Goal: Task Accomplishment & Management: Complete application form

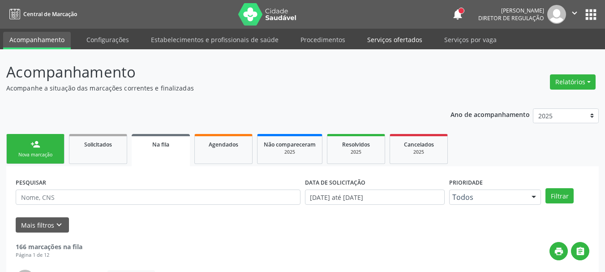
click at [393, 44] on link "Serviços ofertados" at bounding box center [395, 40] width 68 height 16
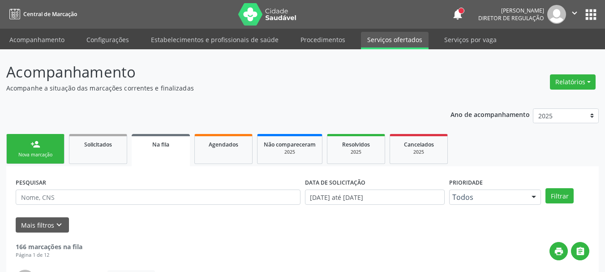
select select "8"
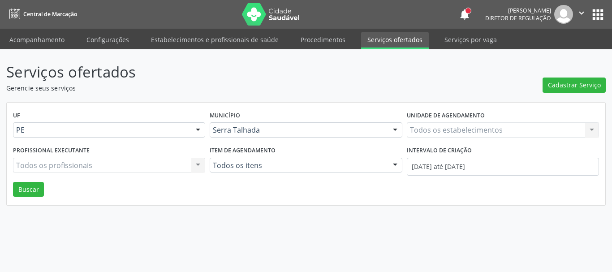
click at [434, 126] on div "Todos os estabelecimentos Todos os estabelecimentos Nenhum resultado encontrado…" at bounding box center [503, 129] width 192 height 15
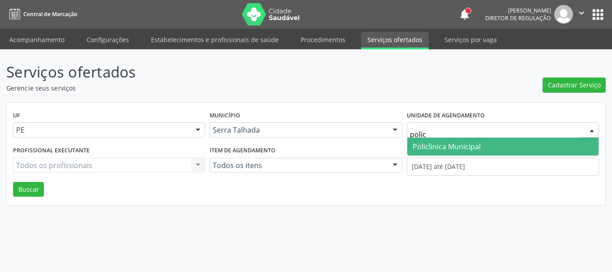
type input "policl"
click at [433, 151] on span "Policlinica Municipal" at bounding box center [447, 147] width 68 height 10
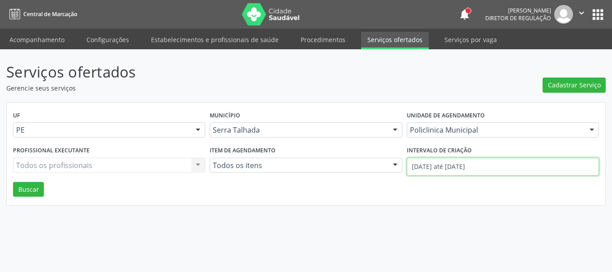
click at [436, 164] on input "01/09/2025 até 12/09/2025" at bounding box center [503, 167] width 192 height 18
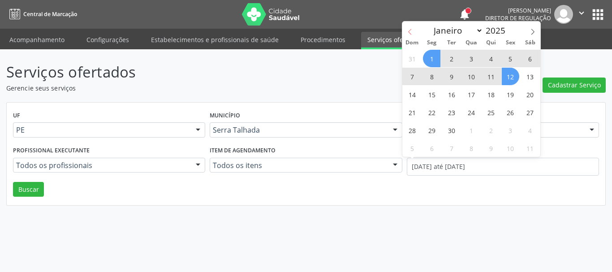
click at [407, 34] on icon at bounding box center [410, 32] width 6 height 6
select select "7"
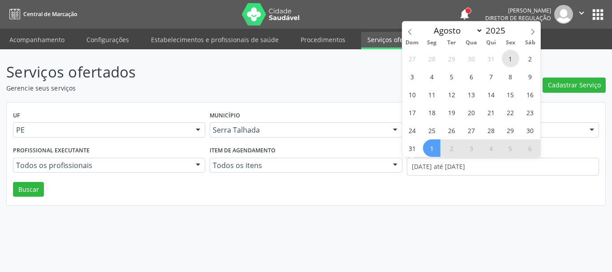
click at [508, 59] on span "1" at bounding box center [510, 58] width 17 height 17
type input "01/08/2025"
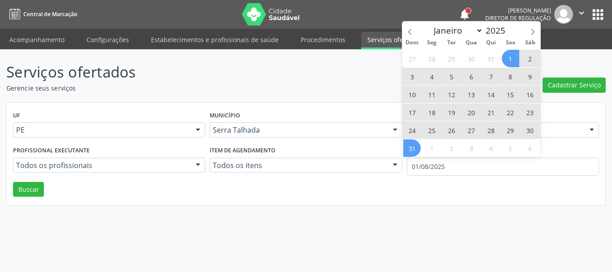
click at [413, 149] on span "31" at bounding box center [411, 147] width 17 height 17
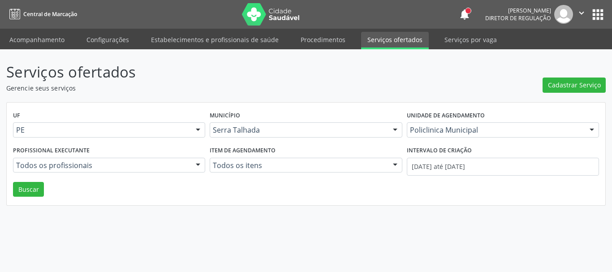
click at [370, 219] on div "Serviços ofertados Gerencie seus serviços Cadastrar Serviço UF PE PE Nenhum res…" at bounding box center [306, 160] width 612 height 223
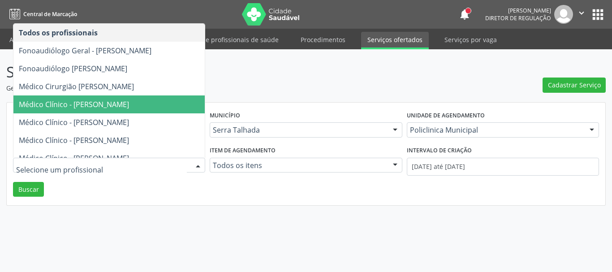
click at [129, 103] on span "Médico Clínico - Cecilia Fernandes Antas Florentino" at bounding box center [74, 104] width 110 height 10
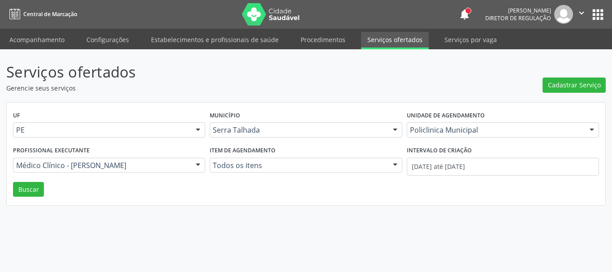
click at [26, 201] on div "UF PE PE Nenhum resultado encontrado para: " " Não há nenhuma opção para ser ex…" at bounding box center [306, 154] width 599 height 103
click at [20, 190] on button "Buscar" at bounding box center [28, 189] width 31 height 15
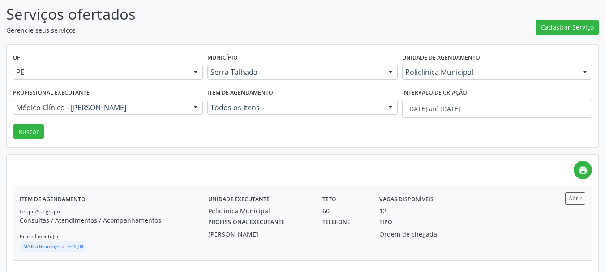
scroll to position [66, 0]
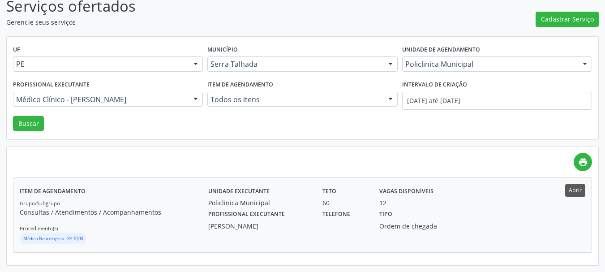
click at [582, 190] on div "Item de agendamento Grupo/Subgrupo Consultas / Atendimentos / Acompanhamentos P…" at bounding box center [302, 215] width 578 height 74
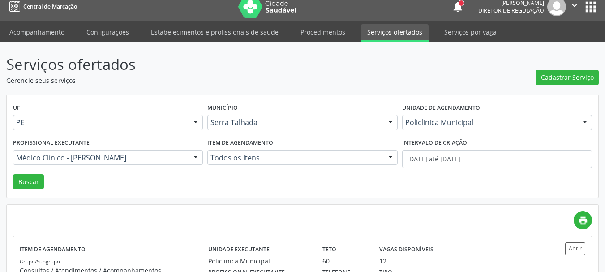
scroll to position [0, 0]
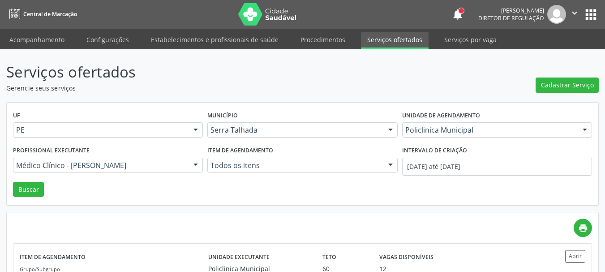
click at [593, 17] on button "apps" at bounding box center [591, 15] width 16 height 16
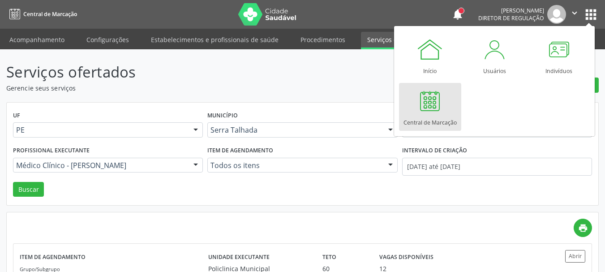
click at [348, 226] on div "print" at bounding box center [302, 228] width 579 height 18
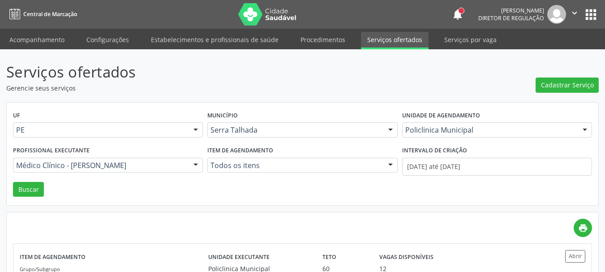
click at [585, 17] on button "apps" at bounding box center [591, 15] width 16 height 16
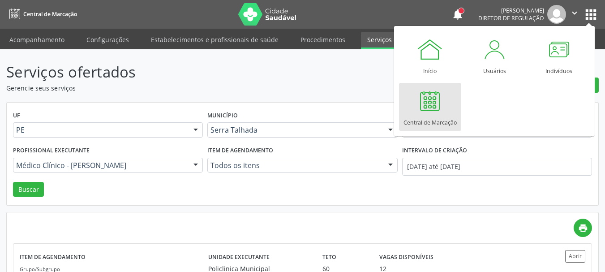
click at [435, 108] on div at bounding box center [430, 100] width 27 height 27
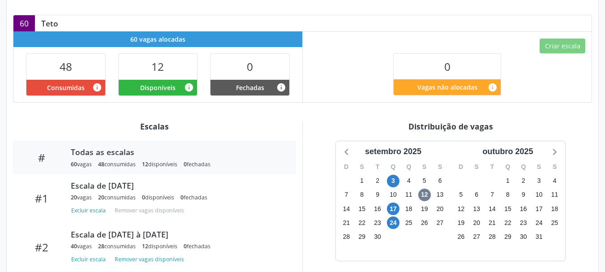
scroll to position [224, 0]
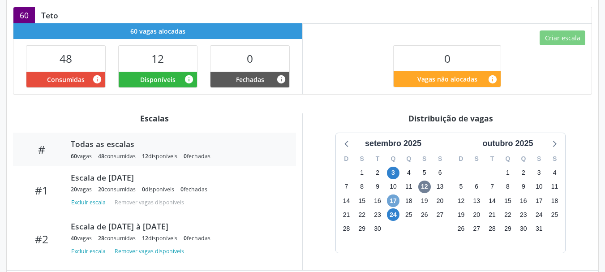
click at [393, 194] on span "17" at bounding box center [393, 200] width 13 height 13
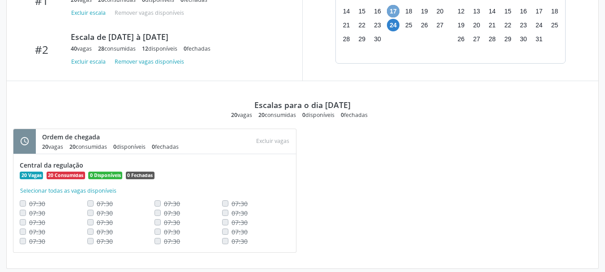
scroll to position [324, 0]
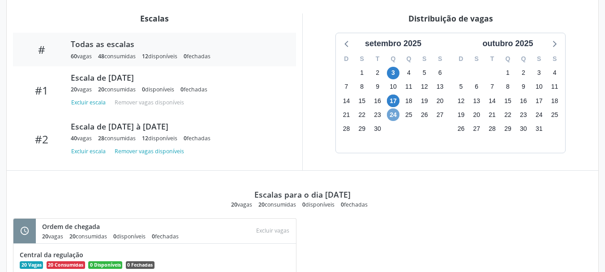
click at [397, 108] on span "24" at bounding box center [393, 114] width 13 height 13
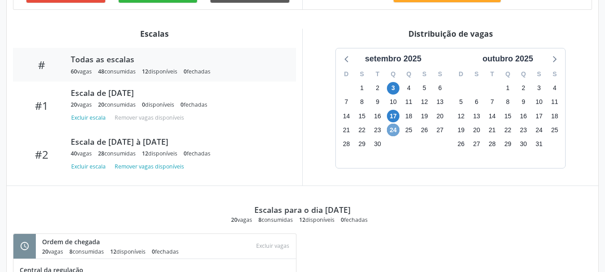
scroll to position [279, 0]
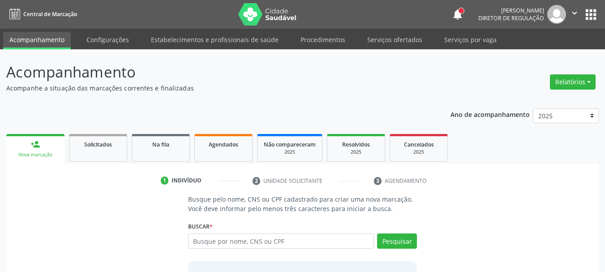
scroll to position [45, 0]
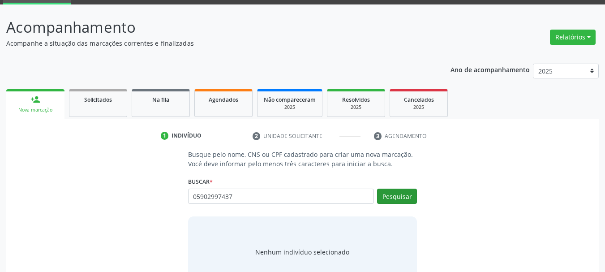
type input "05902997437"
click at [401, 197] on button "Pesquisar" at bounding box center [397, 196] width 40 height 15
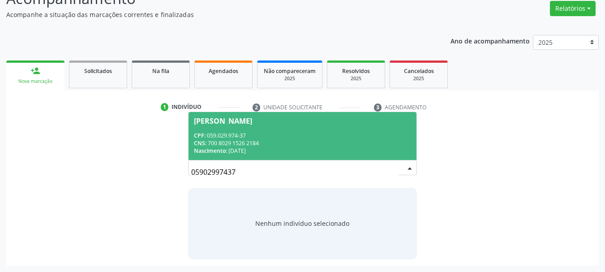
click at [225, 148] on span "Nascimento:" at bounding box center [210, 151] width 33 height 8
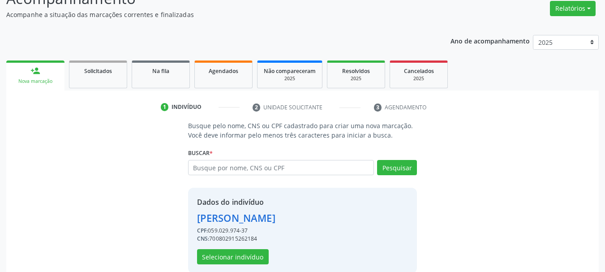
scroll to position [87, 0]
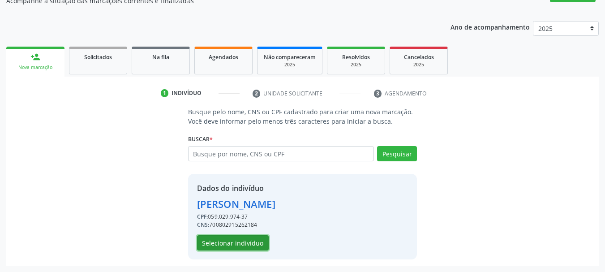
click at [236, 244] on button "Selecionar indivíduo" at bounding box center [233, 242] width 72 height 15
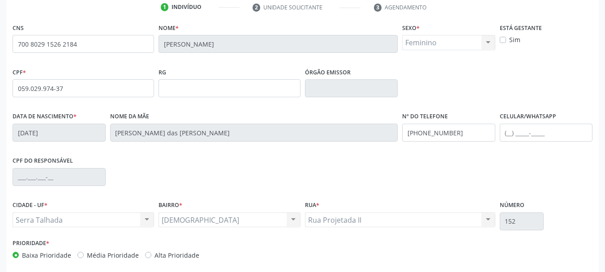
scroll to position [177, 0]
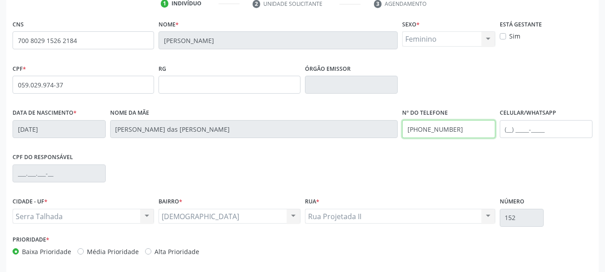
drag, startPoint x: 475, startPoint y: 135, endPoint x: 298, endPoint y: 142, distance: 177.1
click at [284, 148] on div "Data de nascimento * [DATE] Nome da mãe [PERSON_NAME] de Lucena Nº do Telefone …" at bounding box center [302, 128] width 585 height 44
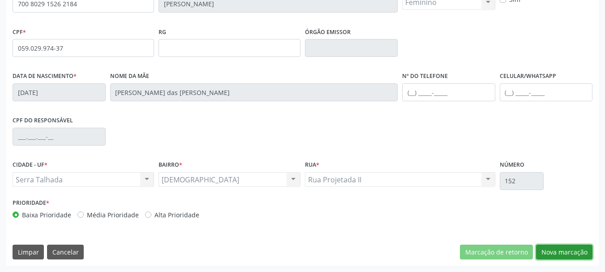
click at [565, 247] on button "Nova marcação" at bounding box center [564, 252] width 56 height 15
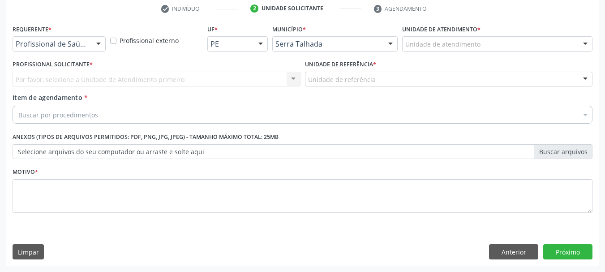
scroll to position [172, 0]
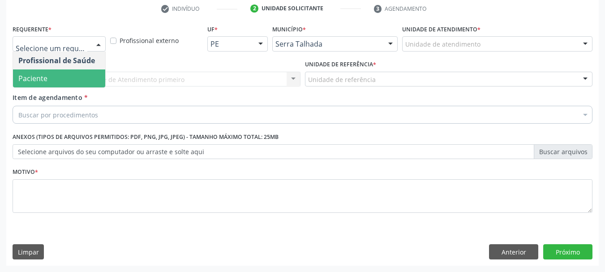
click at [74, 79] on span "Paciente" at bounding box center [59, 78] width 92 height 18
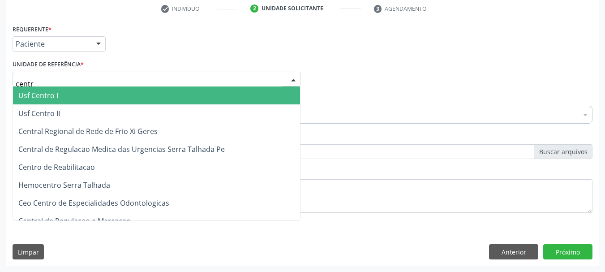
type input "centro"
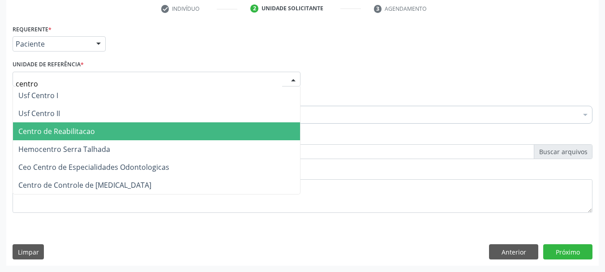
click at [90, 134] on span "Centro de Reabilitacao" at bounding box center [56, 131] width 77 height 10
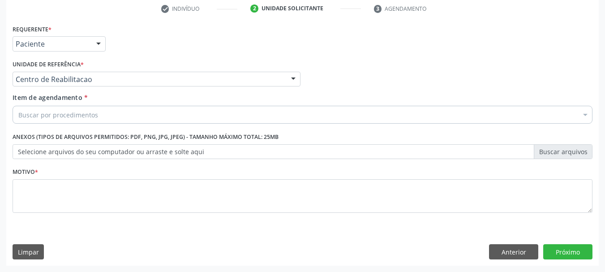
click at [91, 128] on div "Requerente * Paciente Profissional de Saúde Paciente Nenhum resultado encontrad…" at bounding box center [303, 123] width 580 height 203
click at [99, 113] on div "Buscar por procedimentos" at bounding box center [303, 115] width 580 height 18
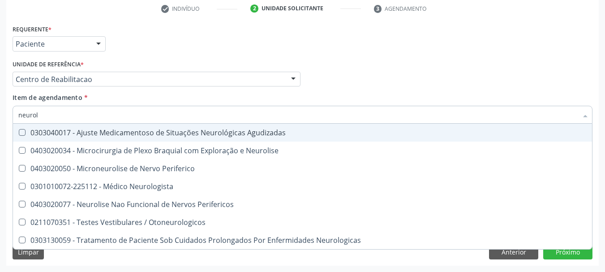
type input "neurolo"
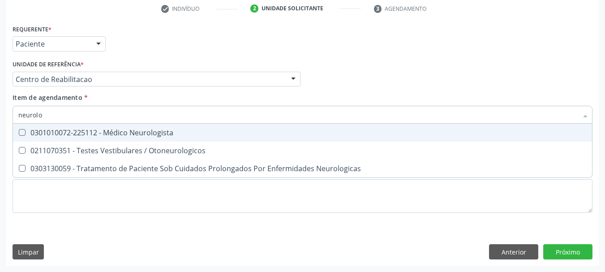
click at [119, 142] on span "0211070351 - Testes Vestibulares / Otoneurologicos" at bounding box center [302, 151] width 579 height 18
checkbox Otoneurologicos "true"
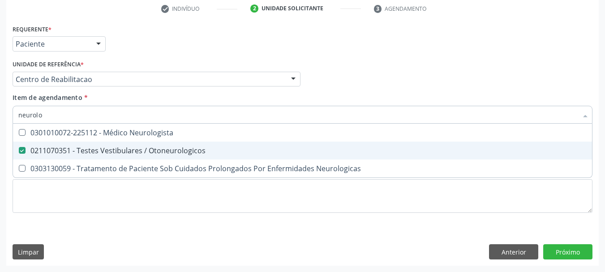
type input "neurolo"
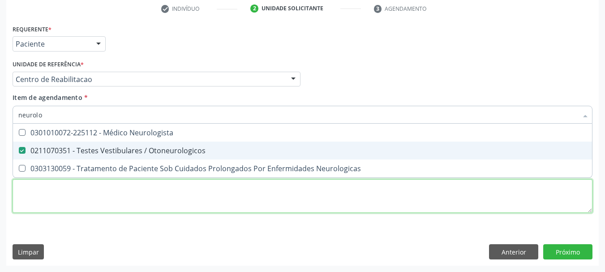
click at [90, 198] on div "Requerente * Paciente Profissional de Saúde Paciente Nenhum resultado encontrad…" at bounding box center [303, 123] width 580 height 203
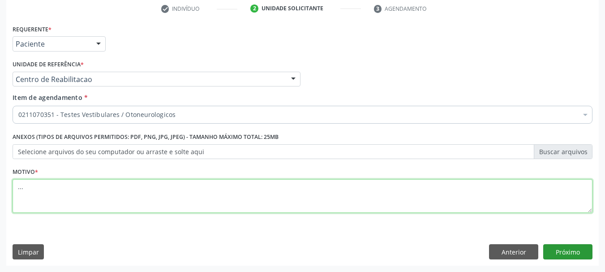
type textarea "..."
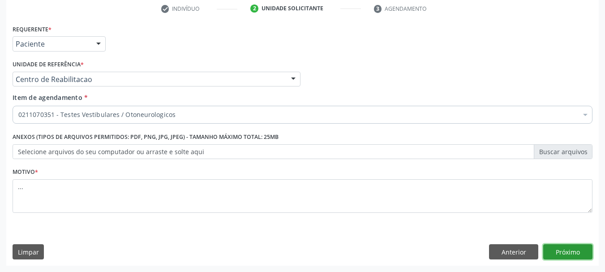
click at [569, 254] on button "Próximo" at bounding box center [567, 251] width 49 height 15
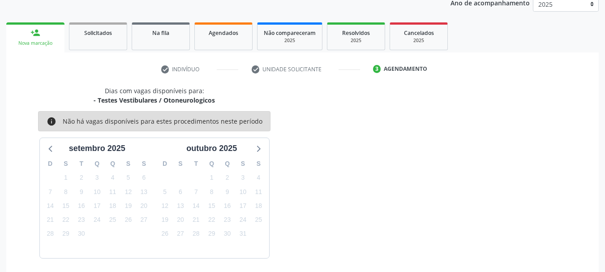
scroll to position [144, 0]
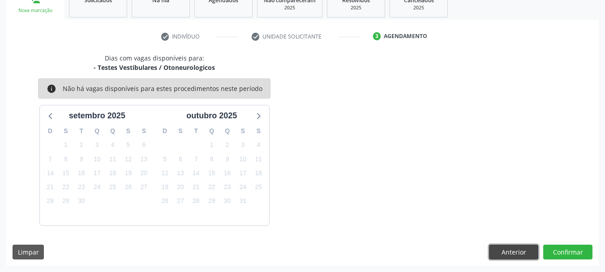
click at [497, 250] on button "Anterior" at bounding box center [513, 252] width 49 height 15
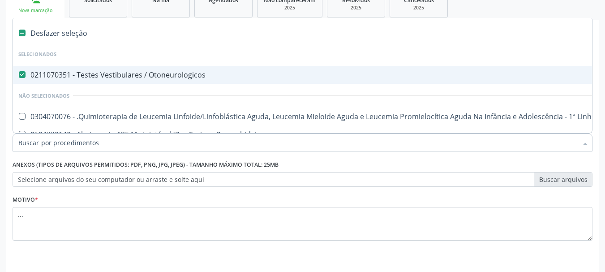
click at [20, 77] on Otoneurologicos at bounding box center [22, 74] width 7 height 7
click at [19, 77] on Otoneurologicos "checkbox" at bounding box center [16, 75] width 6 height 6
checkbox Otoneurologicos "false"
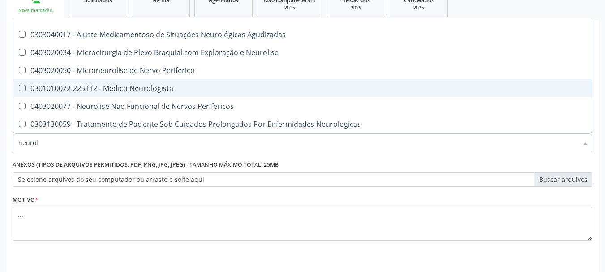
scroll to position [58, 0]
type input "neurolo"
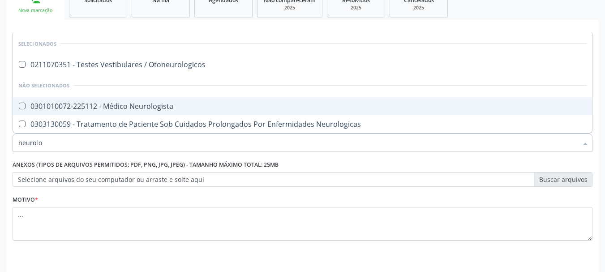
click at [159, 105] on div "0301010072-225112 - Médico Neurologista" at bounding box center [302, 106] width 569 height 7
checkbox Neurologista "true"
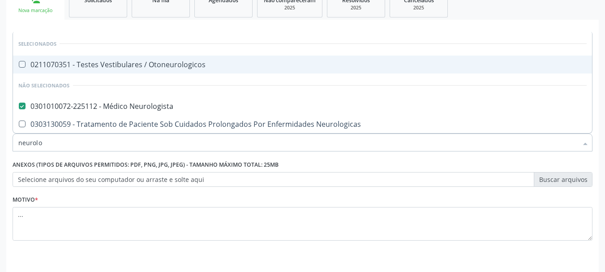
click at [543, 17] on ul "person_add Nova marcação Solicitados Na fila Agendados Não compareceram 2025 Re…" at bounding box center [302, 3] width 593 height 32
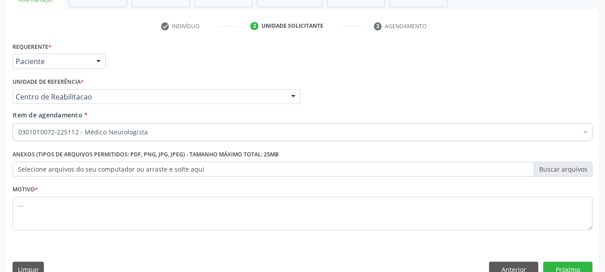
scroll to position [172, 0]
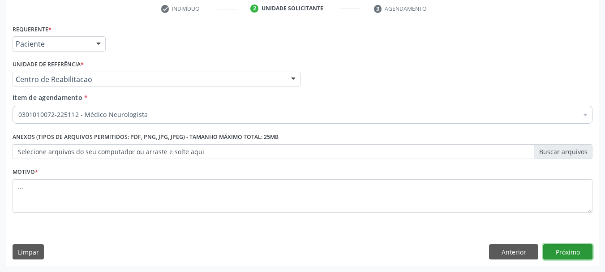
click at [570, 251] on button "Próximo" at bounding box center [567, 251] width 49 height 15
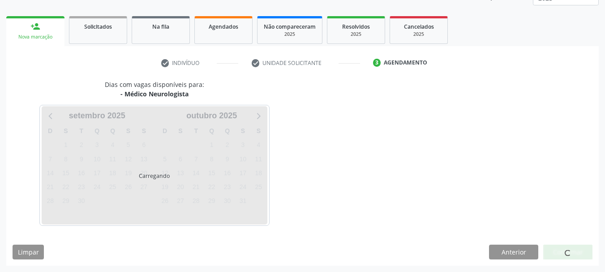
scroll to position [118, 0]
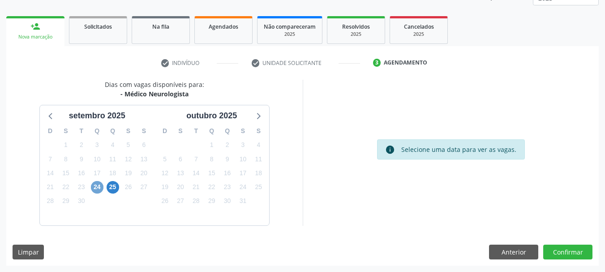
click at [101, 189] on span "24" at bounding box center [97, 187] width 13 height 13
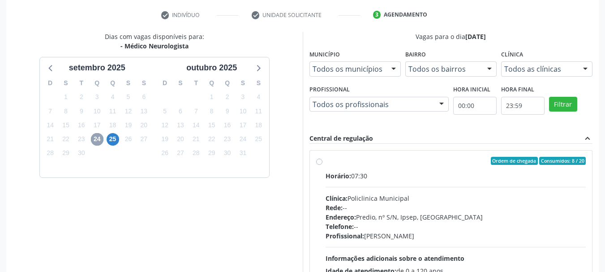
scroll to position [207, 0]
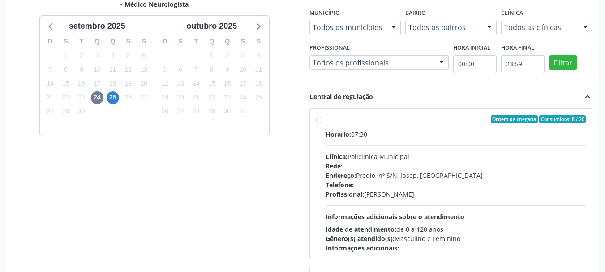
click at [326, 121] on label "Ordem de chegada Consumidos: 8 / 20 Horário: 07:30 Clínica: Policlinica Municip…" at bounding box center [456, 184] width 261 height 138
click at [318, 121] on input "Ordem de chegada Consumidos: 8 / 20 Horário: 07:30 Clínica: Policlinica Municip…" at bounding box center [319, 119] width 6 height 8
radio input "true"
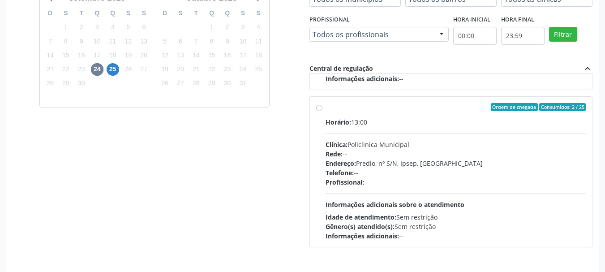
scroll to position [263, 0]
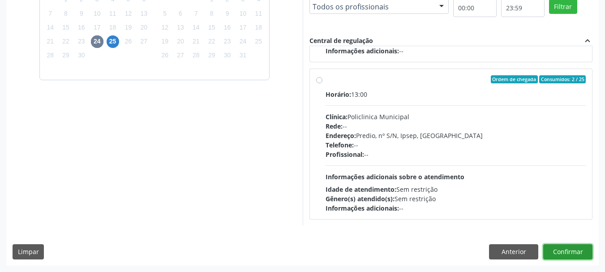
click at [588, 247] on button "Confirmar" at bounding box center [567, 251] width 49 height 15
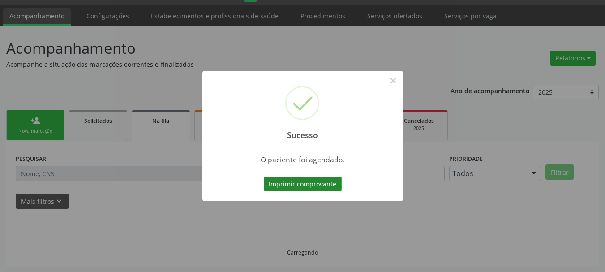
scroll to position [24, 0]
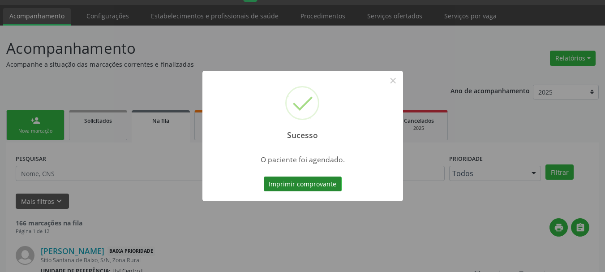
click at [336, 179] on button "Imprimir comprovante" at bounding box center [303, 184] width 78 height 15
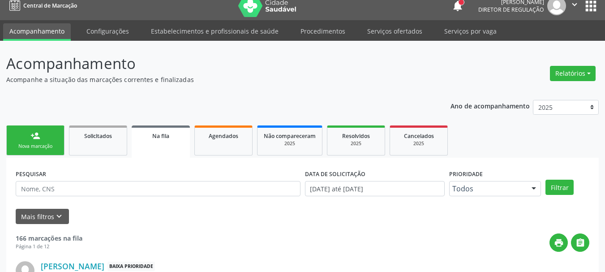
scroll to position [0, 0]
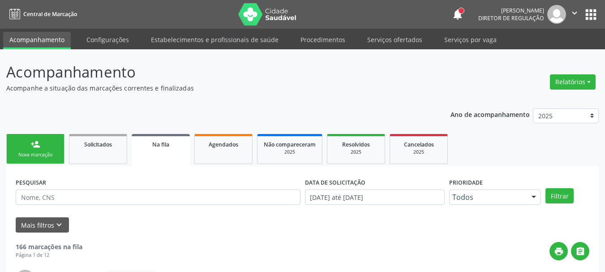
click at [590, 15] on button "apps" at bounding box center [591, 15] width 16 height 16
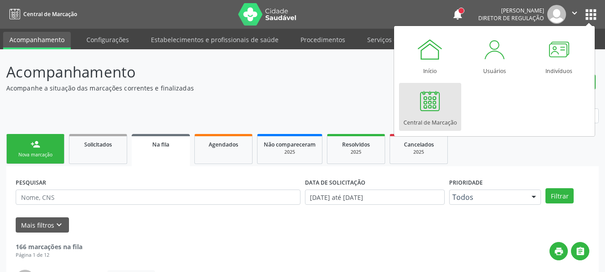
click at [443, 105] on div at bounding box center [430, 100] width 27 height 27
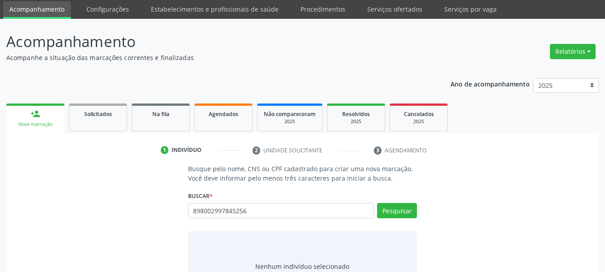
scroll to position [45, 0]
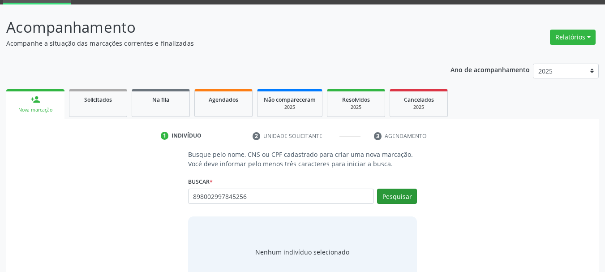
type input "898002997845256"
click at [403, 200] on button "Pesquisar" at bounding box center [397, 196] width 40 height 15
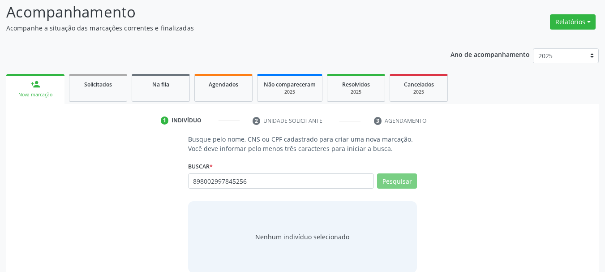
scroll to position [73, 0]
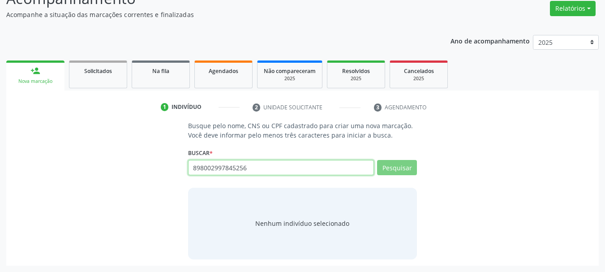
drag, startPoint x: 264, startPoint y: 173, endPoint x: 122, endPoint y: 192, distance: 143.6
click at [122, 192] on div "Busque pelo nome, CNS ou CPF cadastrado para criar uma nova marcação. Você deve…" at bounding box center [303, 190] width 580 height 138
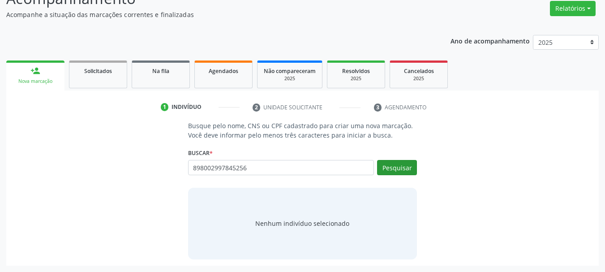
type input "898002997845256"
click at [407, 168] on button "Pesquisar" at bounding box center [397, 167] width 40 height 15
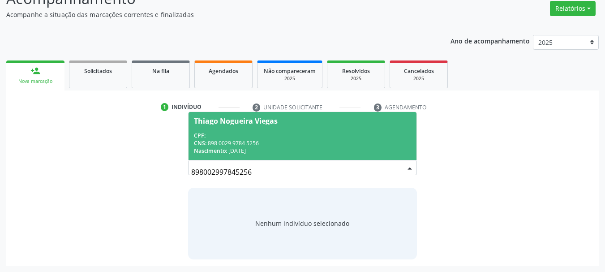
click at [294, 140] on div "CNS: 898 0029 9784 5256" at bounding box center [303, 143] width 218 height 8
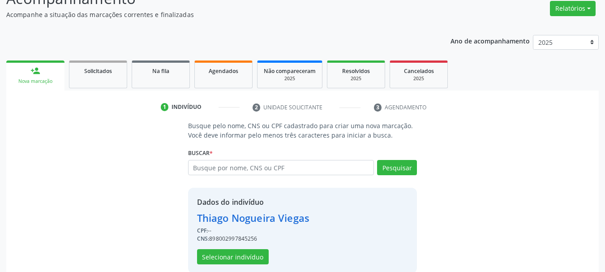
scroll to position [87, 0]
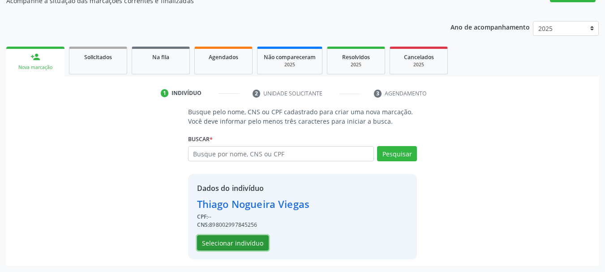
click at [248, 241] on button "Selecionar indivíduo" at bounding box center [233, 242] width 72 height 15
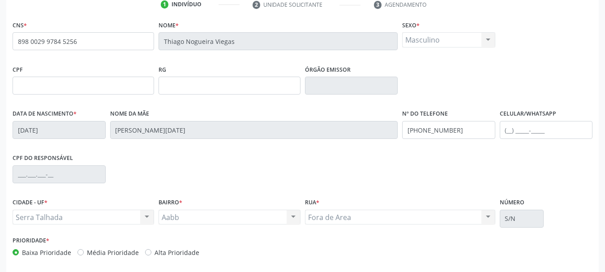
scroll to position [177, 0]
drag, startPoint x: 465, startPoint y: 126, endPoint x: 211, endPoint y: 113, distance: 254.4
click at [211, 113] on div "Data de nascimento * 21/07/1992 Nome da mãe Ana Lucia Barboza Nogueira Viegas N…" at bounding box center [302, 128] width 585 height 44
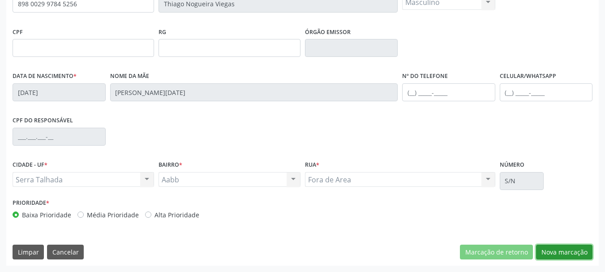
click at [545, 250] on button "Nova marcação" at bounding box center [564, 252] width 56 height 15
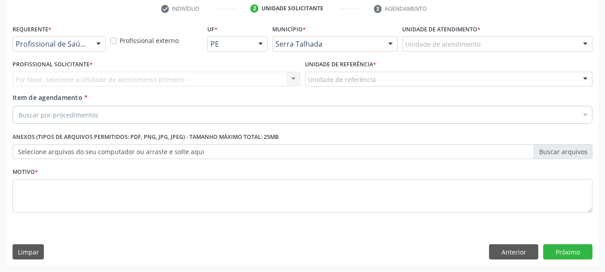
scroll to position [172, 0]
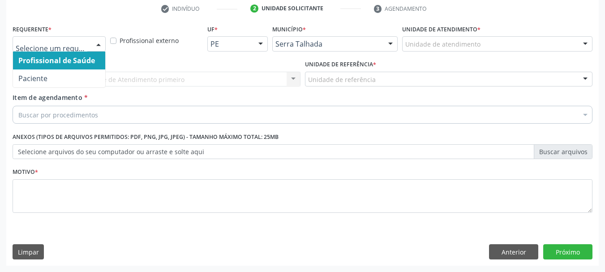
click at [67, 49] on div at bounding box center [59, 43] width 93 height 15
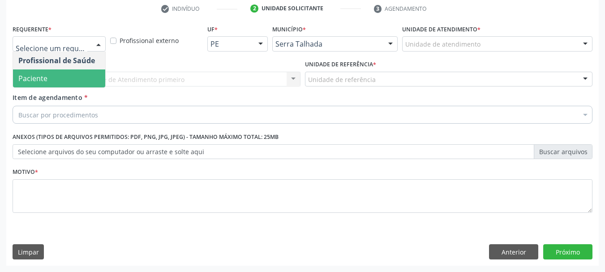
click at [54, 80] on span "Paciente" at bounding box center [59, 78] width 92 height 18
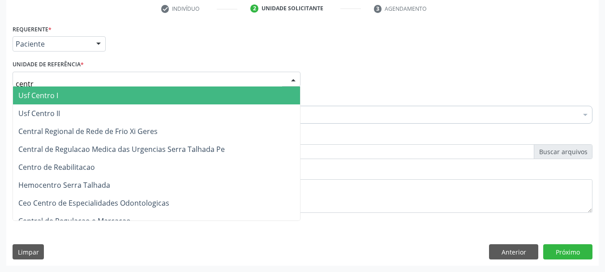
type input "centro"
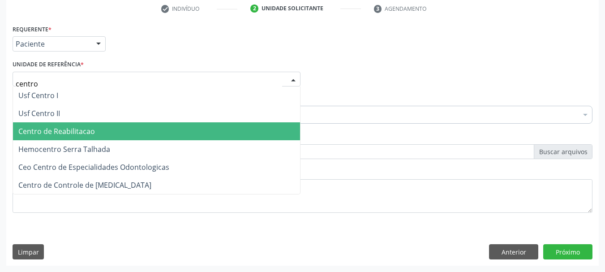
click at [87, 125] on span "Centro de Reabilitacao" at bounding box center [156, 131] width 287 height 18
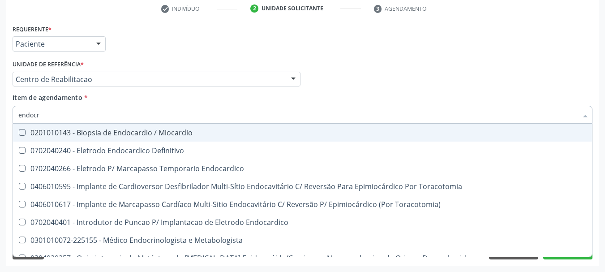
type input "endocri"
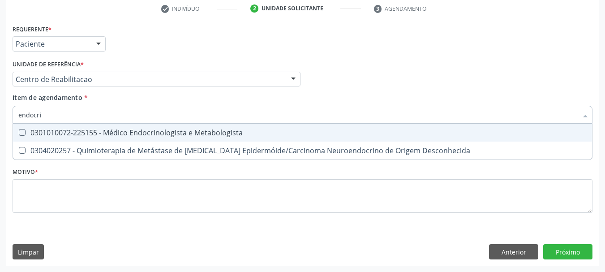
click at [101, 133] on div "0301010072-225155 - Médico Endocrinologista e Metabologista" at bounding box center [302, 132] width 569 height 7
checkbox Metabologista "true"
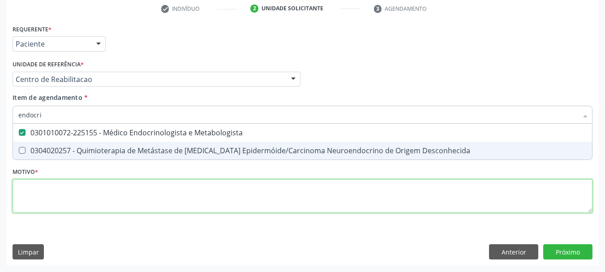
click at [89, 197] on div "Requerente * Paciente Profissional de Saúde Paciente Nenhum resultado encontrad…" at bounding box center [303, 123] width 580 height 203
checkbox Desconhecida "true"
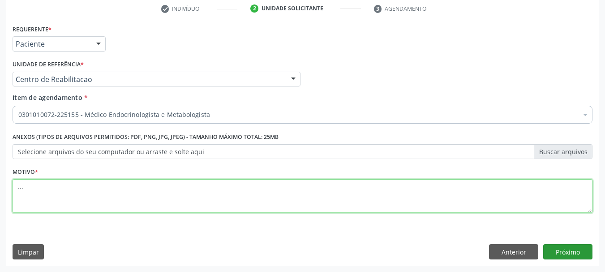
type textarea "..."
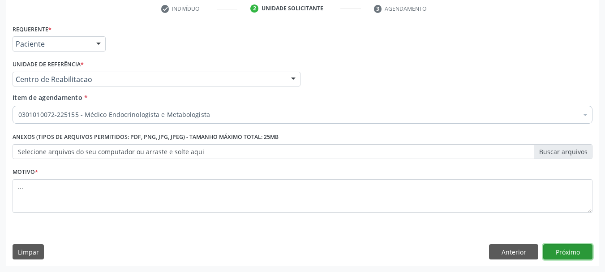
click at [567, 250] on button "Próximo" at bounding box center [567, 251] width 49 height 15
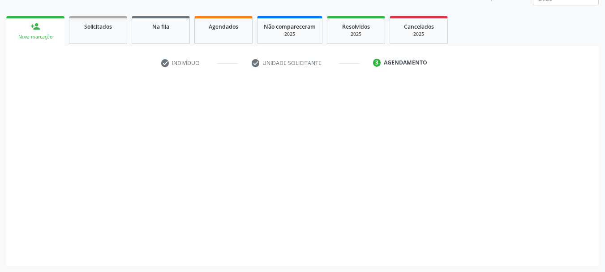
scroll to position [118, 0]
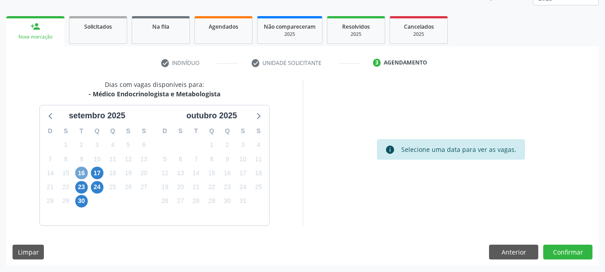
click at [83, 172] on span "16" at bounding box center [81, 173] width 13 height 13
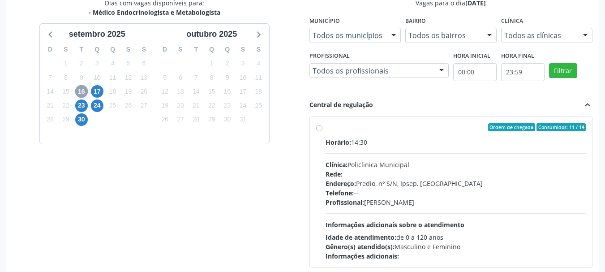
scroll to position [207, 0]
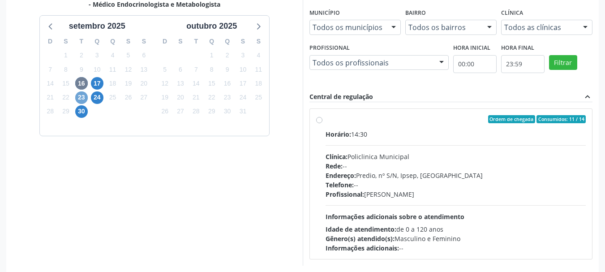
click at [84, 95] on span "23" at bounding box center [81, 97] width 13 height 13
click at [84, 109] on span "30" at bounding box center [81, 111] width 13 height 13
click at [102, 78] on div "17" at bounding box center [97, 84] width 13 height 14
click at [97, 82] on span "17" at bounding box center [97, 83] width 13 height 13
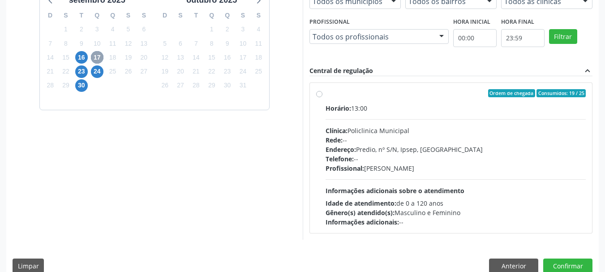
scroll to position [247, 0]
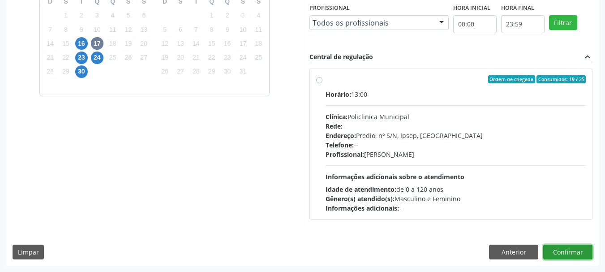
click at [569, 251] on button "Confirmar" at bounding box center [567, 252] width 49 height 15
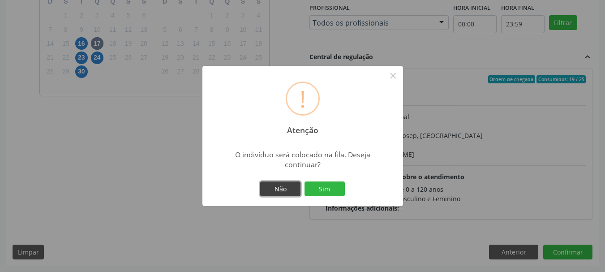
click at [274, 190] on button "Não" at bounding box center [280, 188] width 40 height 15
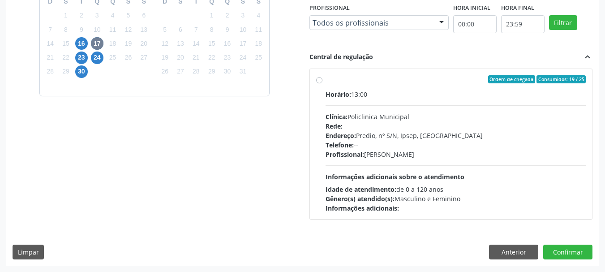
click at [316, 76] on div "Ordem de chegada Consumidos: 19 / 25 Horário: 13:00 Clínica: Policlinica Munici…" at bounding box center [451, 144] width 270 height 138
radio input "true"
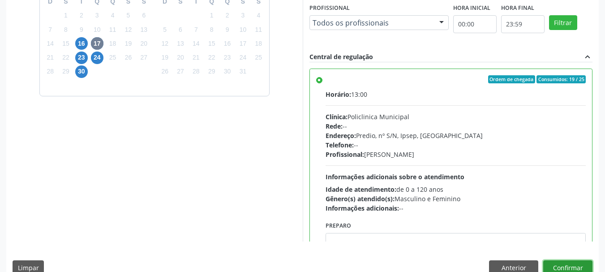
click at [566, 263] on button "Confirmar" at bounding box center [567, 267] width 49 height 15
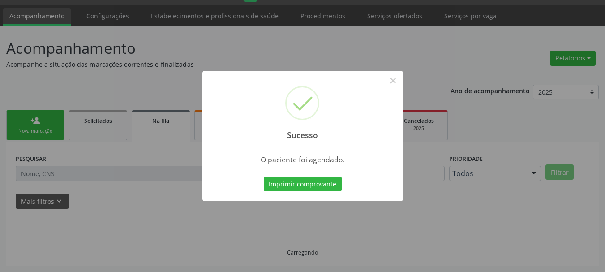
scroll to position [24, 0]
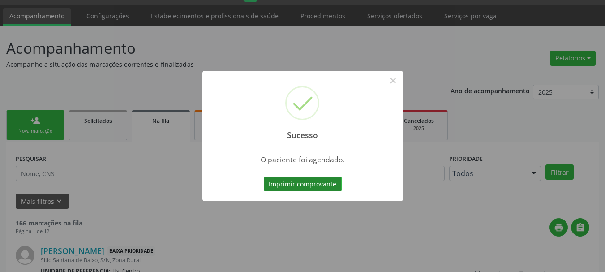
click at [312, 185] on button "Imprimir comprovante" at bounding box center [303, 184] width 78 height 15
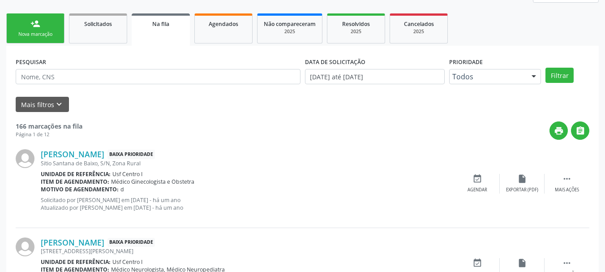
scroll to position [158, 0]
